Goal: Transaction & Acquisition: Download file/media

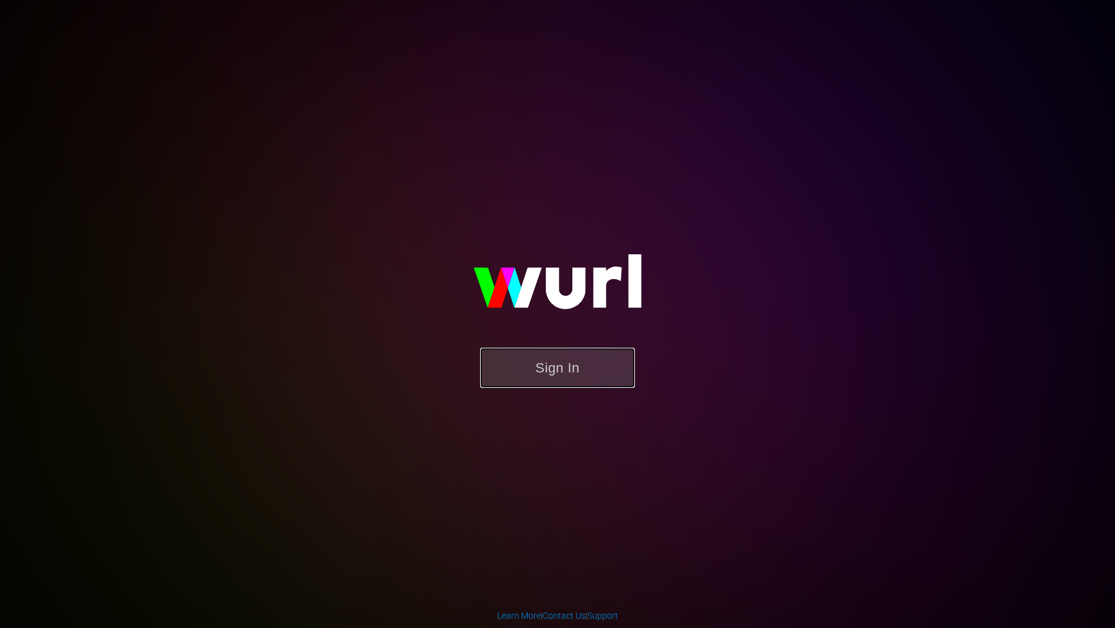
click at [555, 363] on button "Sign In" at bounding box center [557, 368] width 155 height 40
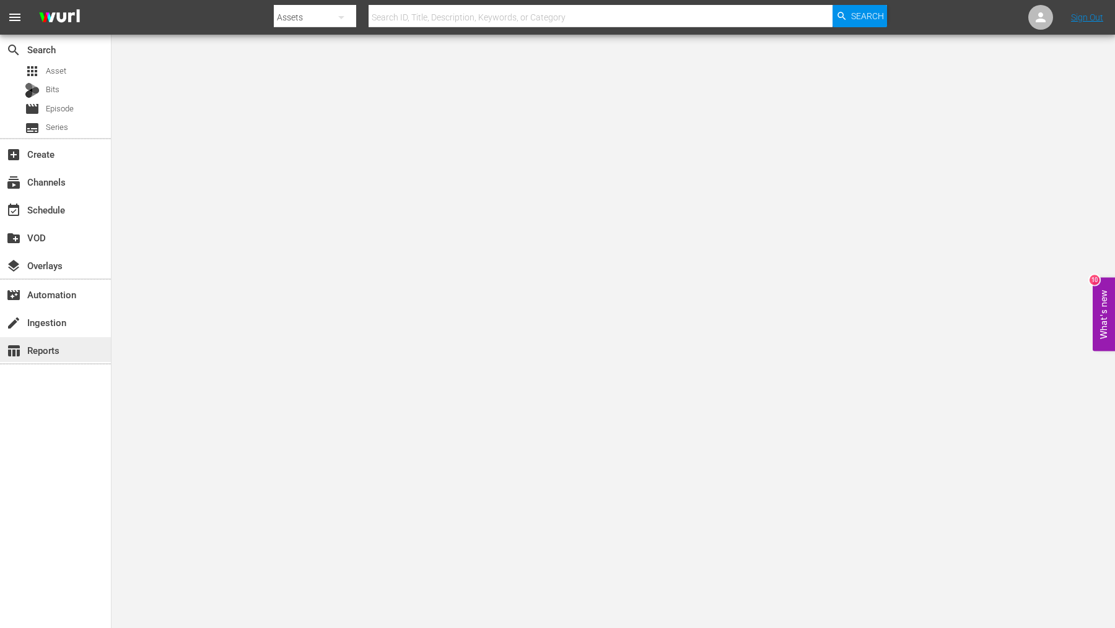
click at [41, 353] on div "table_chart Reports" at bounding box center [34, 348] width 69 height 11
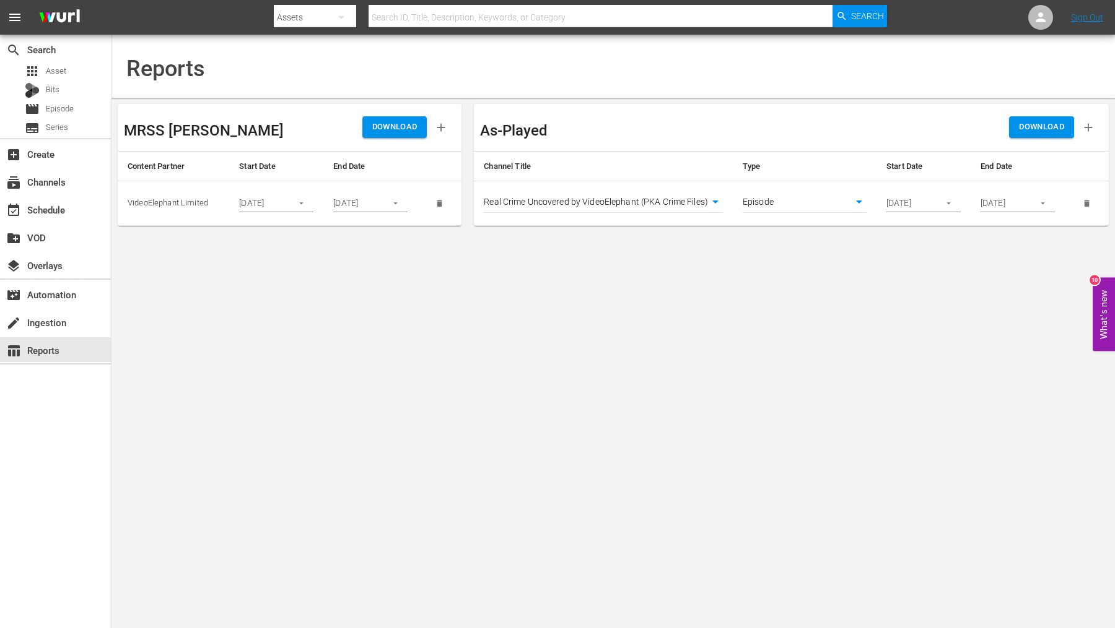
click at [895, 204] on input "[DATE]" at bounding box center [908, 203] width 45 height 19
click at [955, 204] on button "button" at bounding box center [948, 203] width 24 height 24
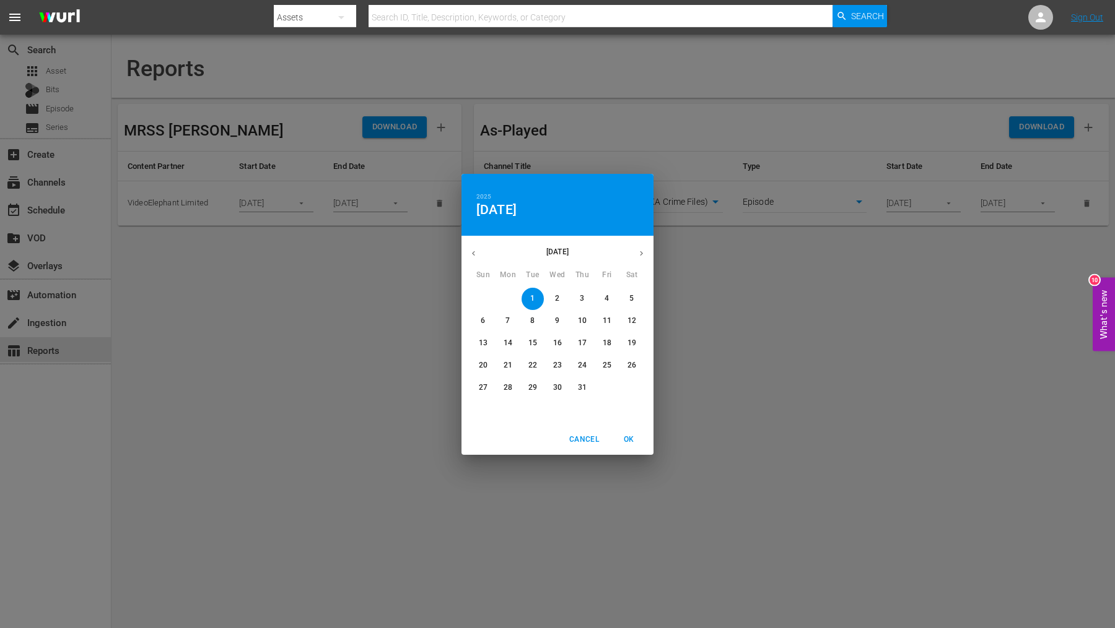
click at [645, 259] on button "button" at bounding box center [641, 253] width 24 height 24
click at [603, 300] on span "1" at bounding box center [607, 299] width 22 height 11
click at [625, 440] on span "OK" at bounding box center [629, 439] width 30 height 13
type input "[DATE]"
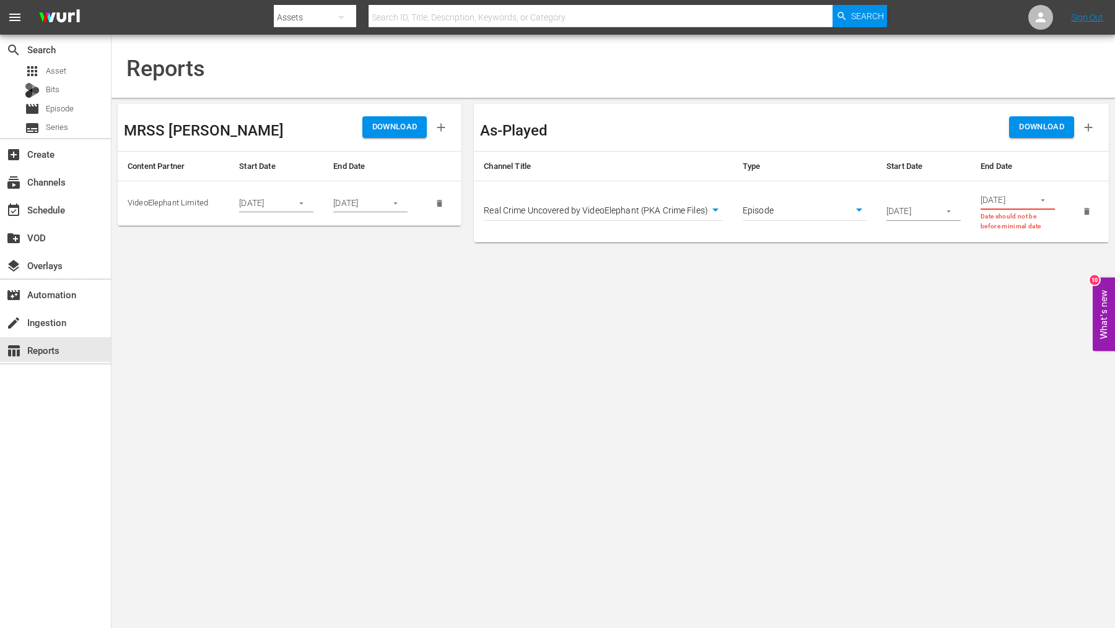
click at [1001, 194] on input "[DATE]" at bounding box center [1002, 200] width 45 height 19
click at [999, 200] on input "[DATE]" at bounding box center [1002, 200] width 45 height 19
click at [1007, 201] on input "[DATE]" at bounding box center [1002, 200] width 45 height 19
click at [1041, 201] on icon "button" at bounding box center [1042, 200] width 9 height 9
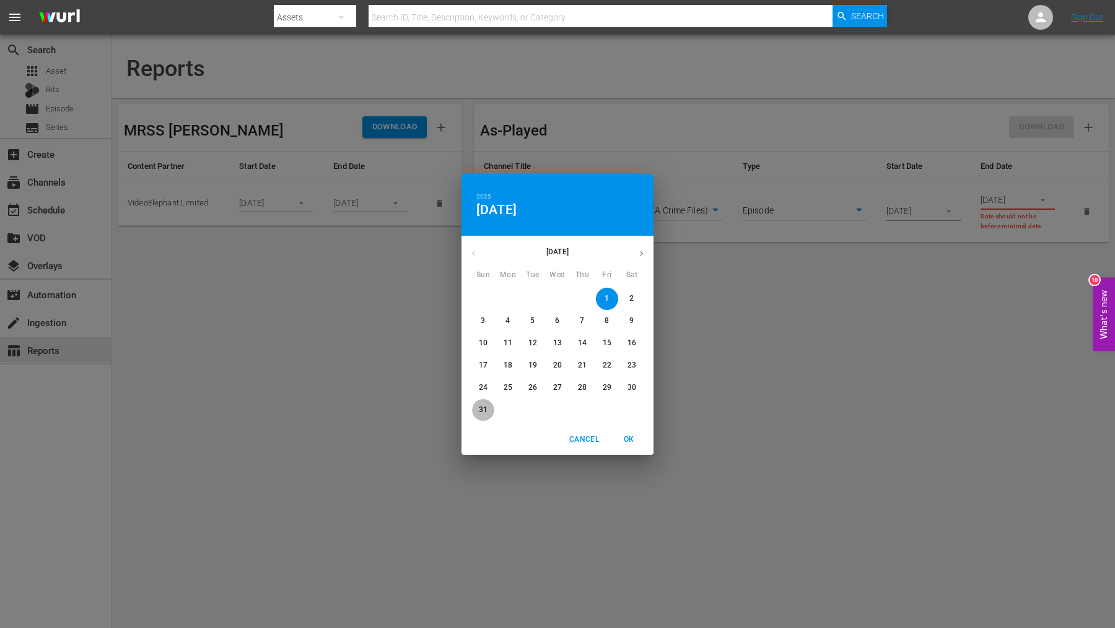
click at [483, 411] on p "31" at bounding box center [483, 410] width 9 height 11
click at [625, 437] on span "OK" at bounding box center [629, 439] width 30 height 13
type input "[DATE]"
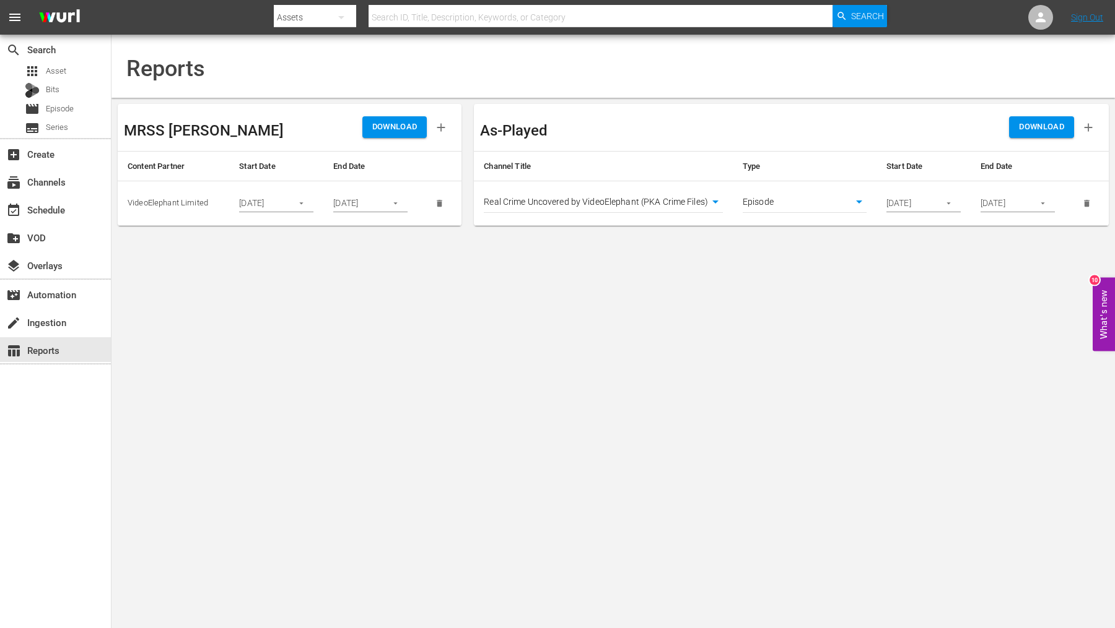
click at [772, 207] on body "menu Search By Assets Search ID, Title, Description, Keywords, or Category Sear…" at bounding box center [557, 314] width 1115 height 628
click at [783, 204] on li "Episode" at bounding box center [804, 203] width 124 height 20
click at [671, 202] on body "menu Search By Assets Search ID, Title, Description, Keywords, or Category Sear…" at bounding box center [557, 314] width 1115 height 628
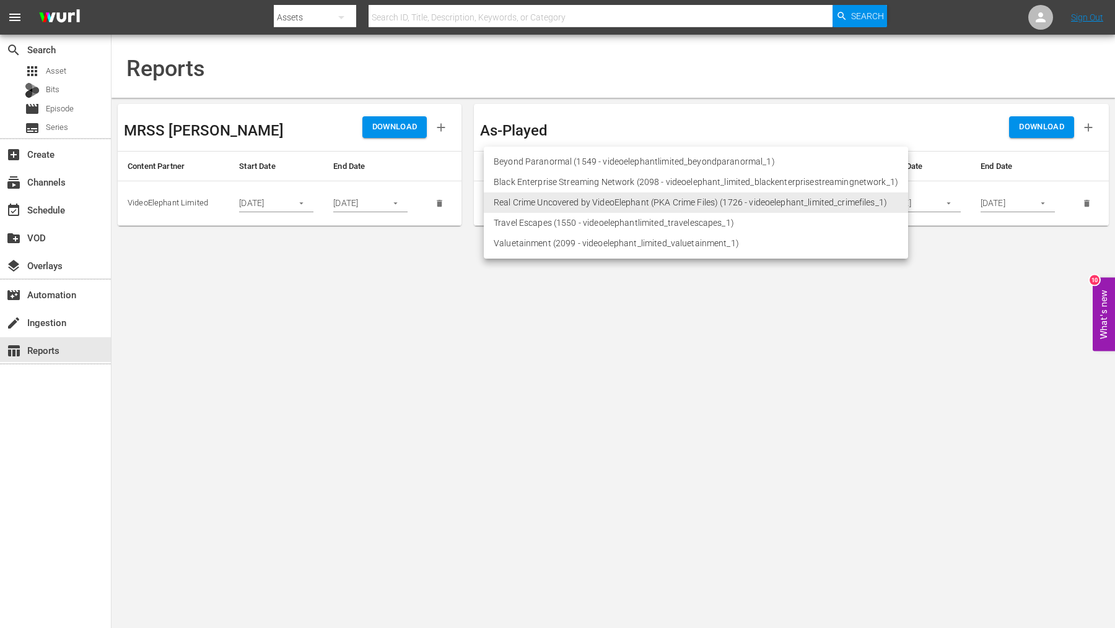
click at [620, 167] on li "Beyond Paranormal (1549 - videoelephantlimited_beyondparanormal_1)" at bounding box center [696, 162] width 424 height 20
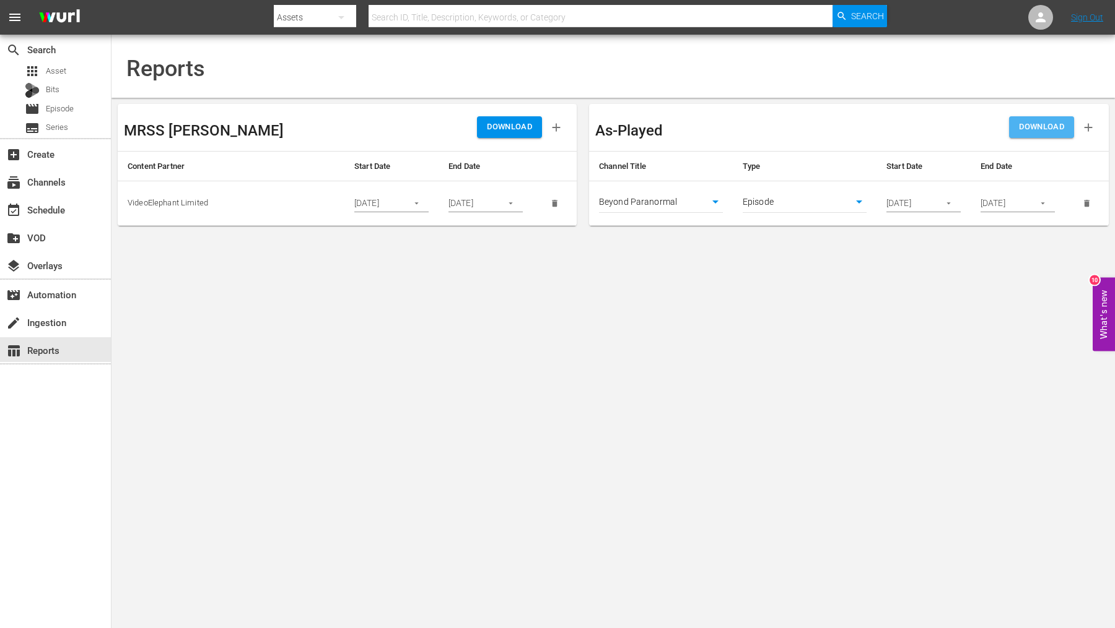
click at [1045, 130] on span "DOWNLOAD" at bounding box center [1041, 127] width 45 height 14
click at [687, 199] on body "menu Search By Assets Search ID, Title, Description, Keywords, or Category Sear…" at bounding box center [557, 314] width 1115 height 628
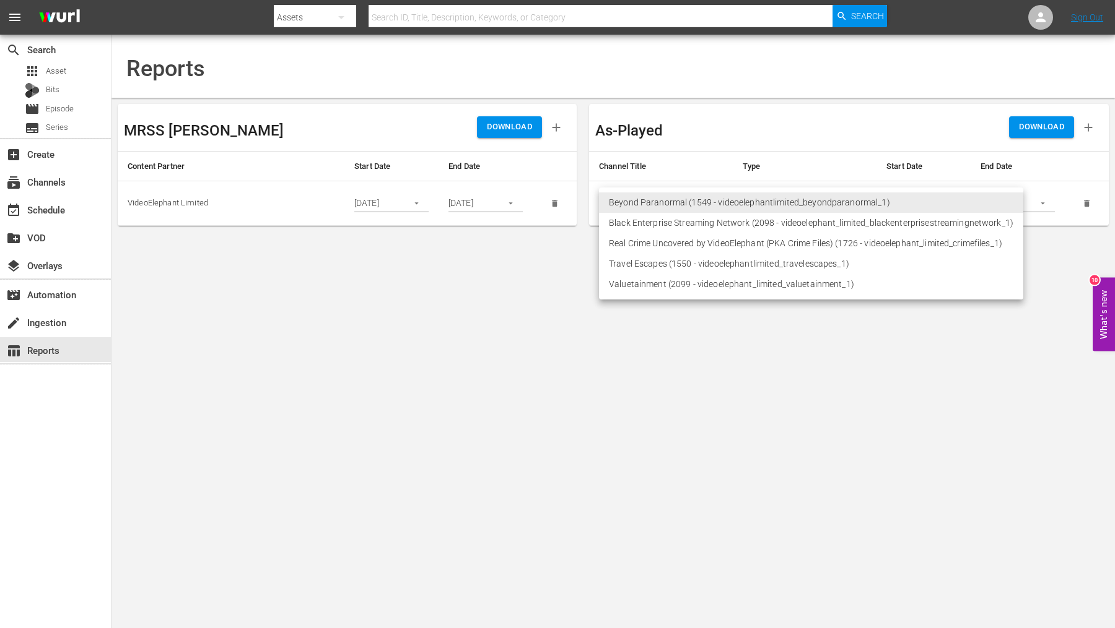
click at [680, 248] on li "Real Crime Uncovered by VideoElephant (PKA Crime Files) (1726 - videoelephant_l…" at bounding box center [811, 243] width 424 height 20
type input "1726"
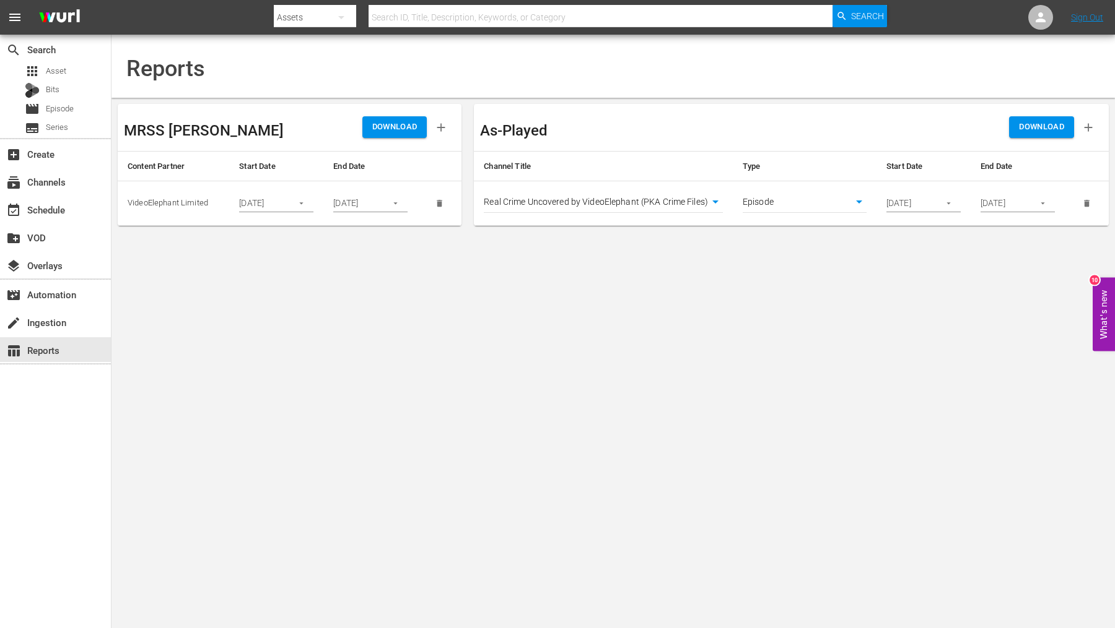
click at [1019, 131] on span "DOWNLOAD" at bounding box center [1041, 127] width 45 height 14
click at [682, 202] on body "menu Search By Assets Search ID, Title, Description, Keywords, or Category Sear…" at bounding box center [557, 314] width 1115 height 628
